Goal: Check status

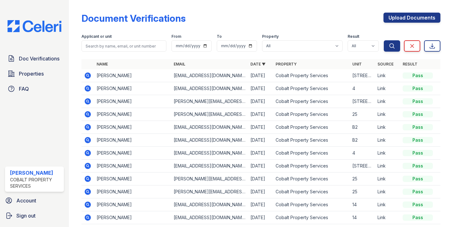
click at [88, 74] on icon at bounding box center [88, 76] width 8 height 8
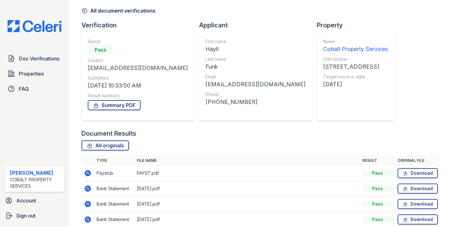
scroll to position [54, 0]
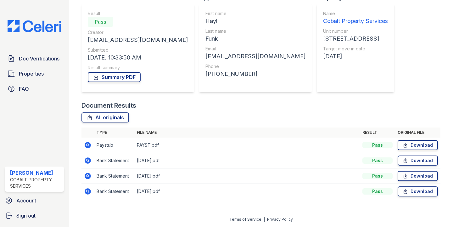
click at [87, 143] on icon at bounding box center [88, 145] width 6 height 6
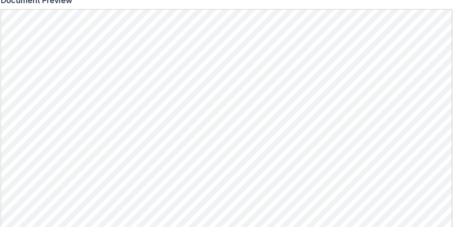
scroll to position [287, 0]
